Goal: Check status: Check status

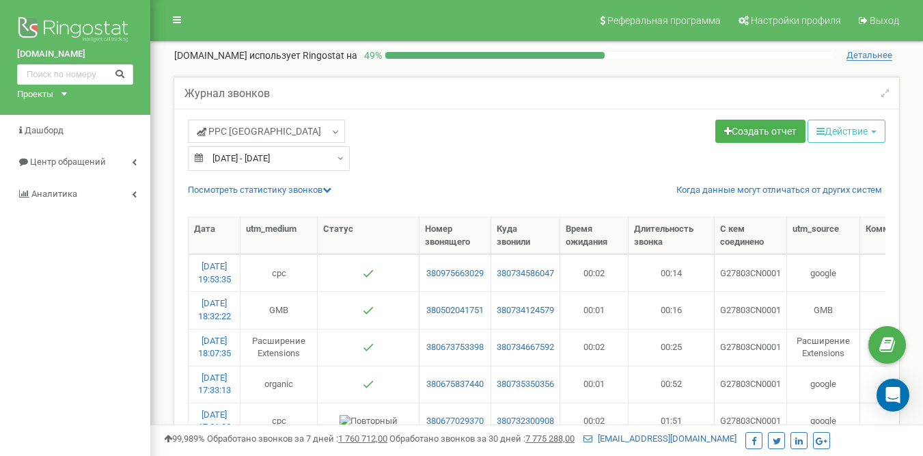
select select "50"
type input "[DATE]"
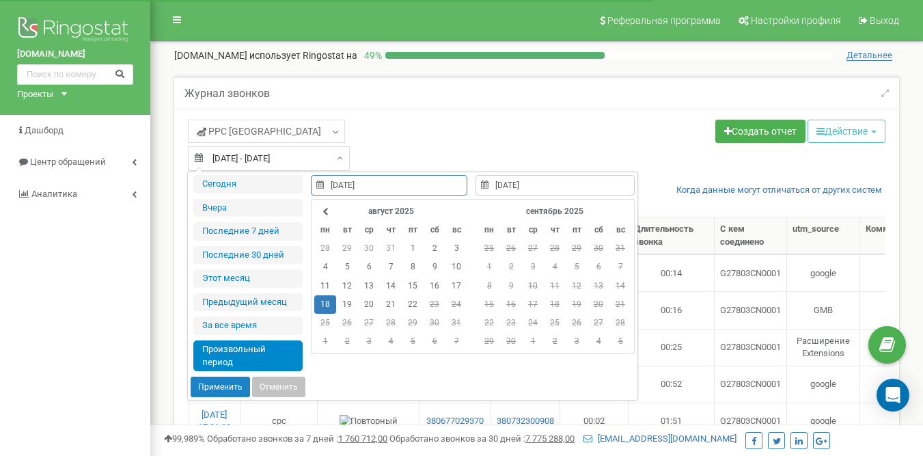
click at [331, 159] on div "[DATE] - [DATE]" at bounding box center [269, 158] width 162 height 25
type input "[DATE]"
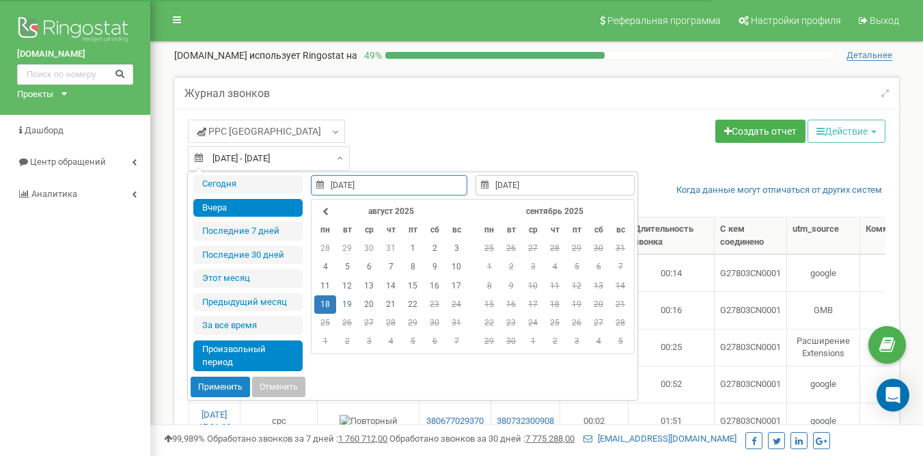
type input "[DATE]"
click at [258, 202] on li "Вчера" at bounding box center [247, 208] width 109 height 18
type input "[DATE] - [DATE]"
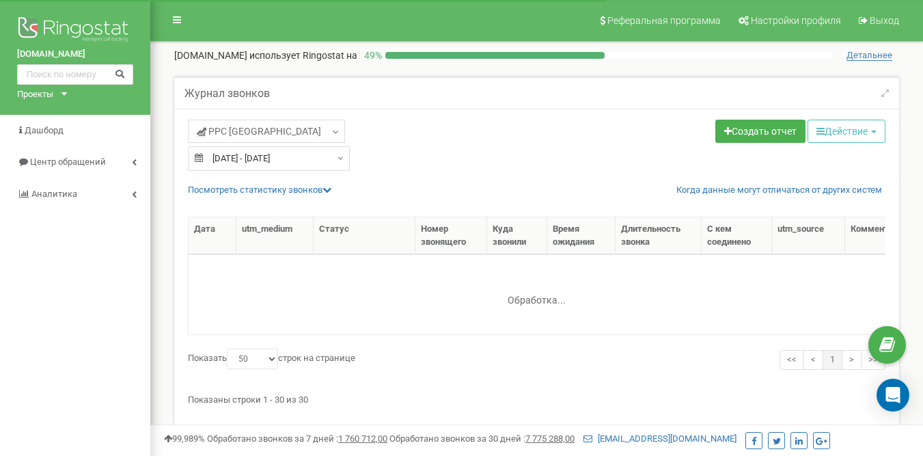
select select "50"
